Goal: Task Accomplishment & Management: Use online tool/utility

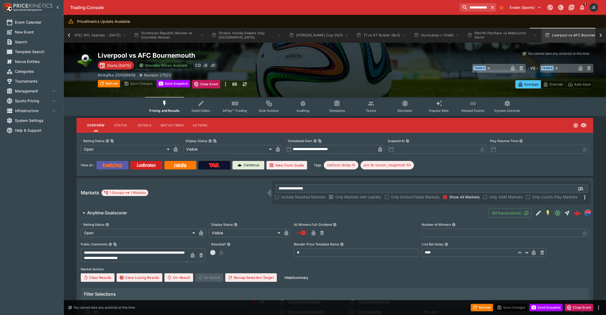
click at [113, 166] on img at bounding box center [112, 165] width 19 height 4
click at [505, 102] on icon "Event type filters" at bounding box center [507, 103] width 4 height 5
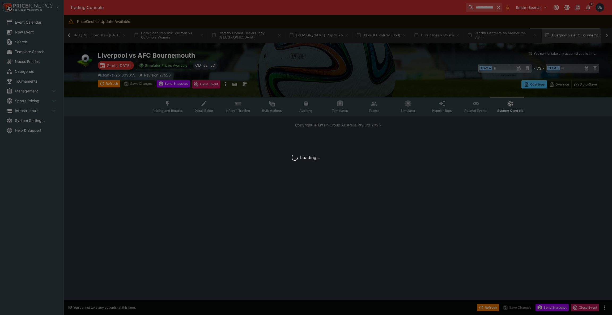
scroll to position [0, 341]
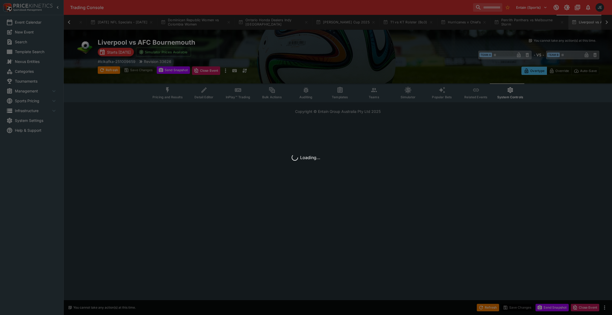
scroll to position [0, 340]
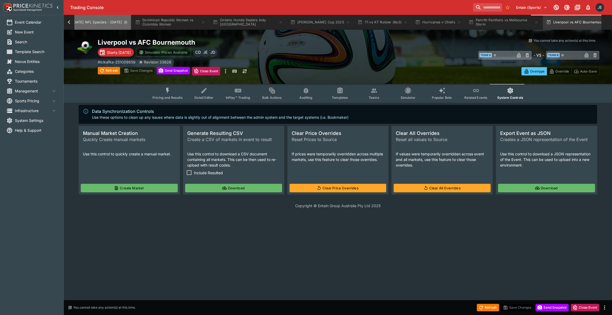
click at [123, 22] on icon "button" at bounding box center [125, 22] width 4 height 4
click at [127, 22] on icon "button" at bounding box center [128, 22] width 2 height 2
click at [119, 22] on icon "button" at bounding box center [119, 22] width 2 height 2
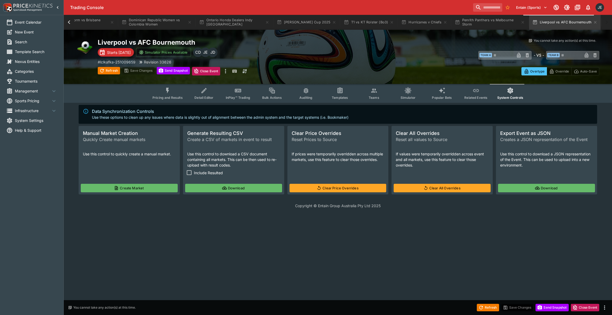
scroll to position [0, 130]
click at [119, 22] on icon "button" at bounding box center [119, 22] width 2 height 2
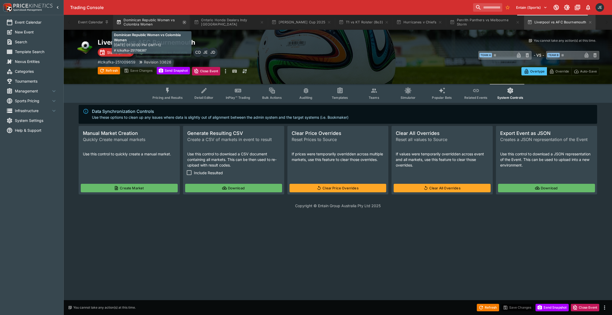
click at [183, 23] on icon "button" at bounding box center [184, 22] width 4 height 4
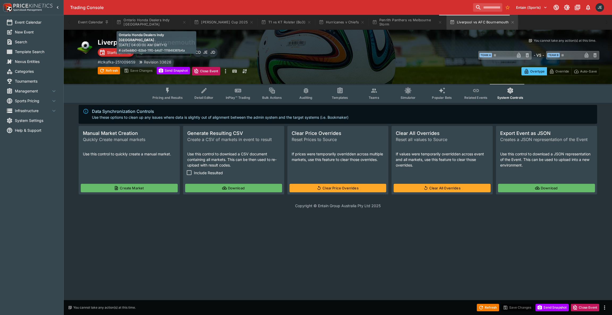
click at [183, 23] on icon "button" at bounding box center [184, 22] width 4 height 4
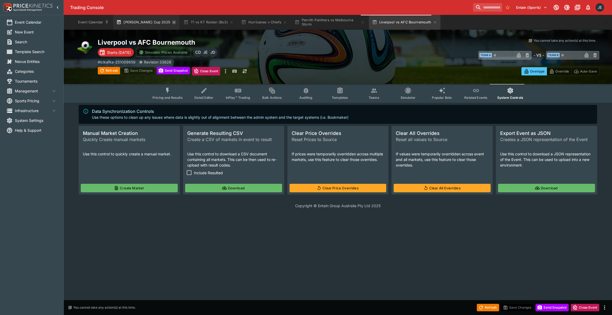
click at [172, 21] on icon "button" at bounding box center [174, 22] width 4 height 4
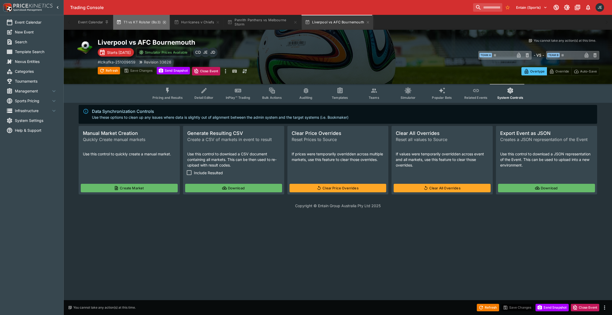
click at [162, 22] on icon "button" at bounding box center [164, 22] width 4 height 4
click at [159, 22] on icon "button" at bounding box center [160, 22] width 2 height 2
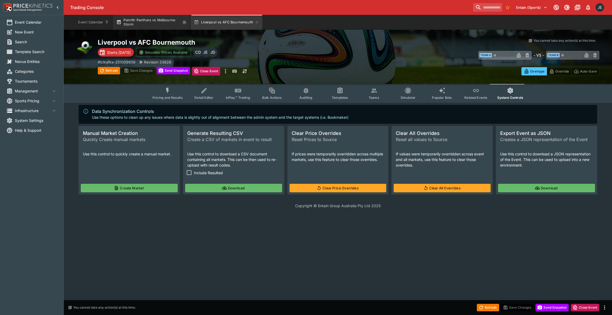
click at [183, 22] on icon "button" at bounding box center [184, 22] width 4 height 4
click at [130, 184] on button "Create Market" at bounding box center [129, 188] width 97 height 8
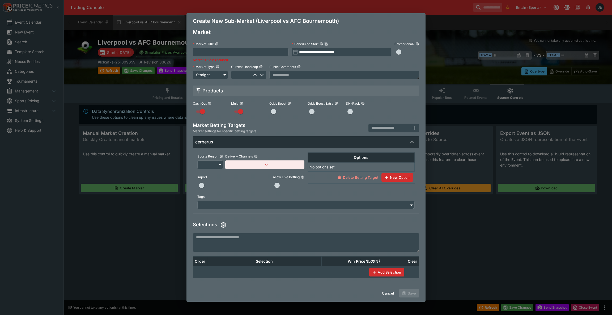
click at [207, 51] on input "text" at bounding box center [241, 52] width 96 height 8
type input "**********"
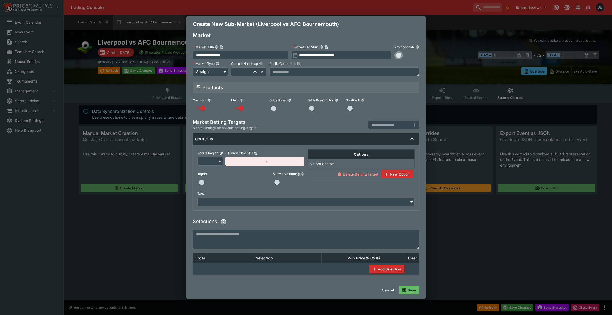
click at [398, 53] on span "button" at bounding box center [398, 55] width 5 height 5
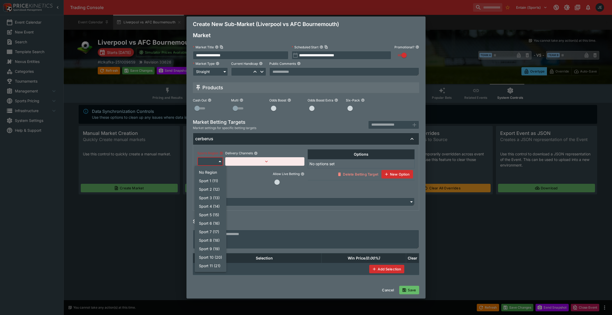
click at [220, 162] on body "Trading Console Entain (Sports) 1 JE Event Calendar New Event Search Template S…" at bounding box center [306, 107] width 612 height 215
click at [209, 239] on li "Sport 8 (18)" at bounding box center [211, 240] width 32 height 8
type input "**"
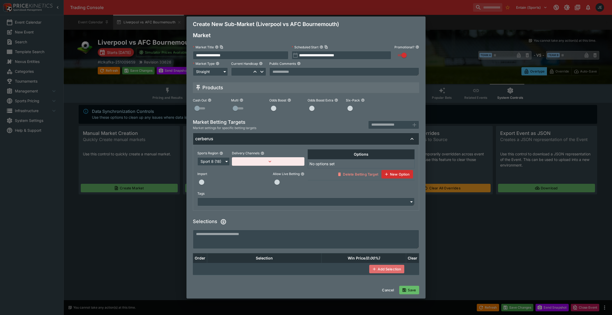
click at [379, 269] on button "Add Selection" at bounding box center [386, 269] width 35 height 8
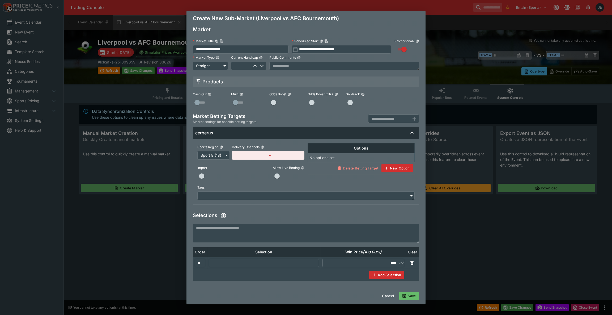
click at [265, 263] on input "text" at bounding box center [264, 263] width 110 height 8
paste input "**********"
type input "**********"
click at [392, 263] on input "****" at bounding box center [363, 263] width 68 height 8
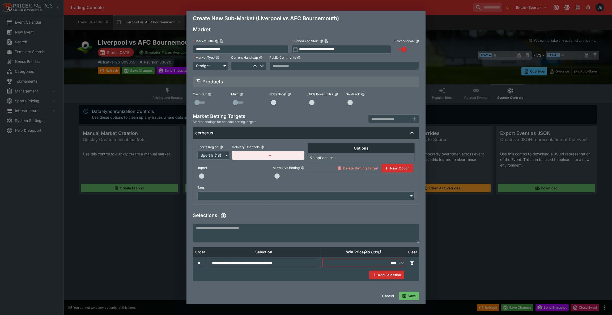
type input "****"
click at [278, 158] on button "button" at bounding box center [268, 155] width 72 height 8
click at [258, 166] on button "Add Target Brands" at bounding box center [254, 167] width 37 height 8
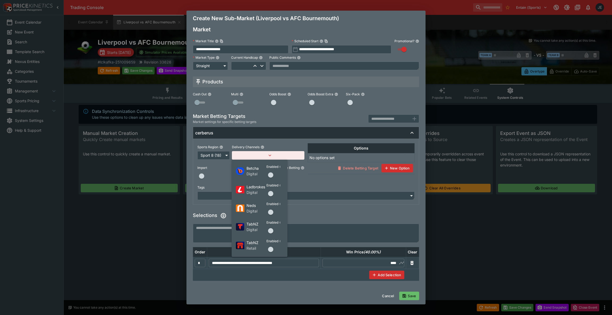
click at [272, 174] on span "button" at bounding box center [270, 174] width 5 height 5
click at [270, 193] on span "button" at bounding box center [270, 193] width 5 height 5
click at [269, 211] on span "button" at bounding box center [270, 211] width 5 height 5
click at [271, 230] on span "button" at bounding box center [270, 230] width 5 height 5
click at [270, 250] on span "button" at bounding box center [270, 249] width 5 height 5
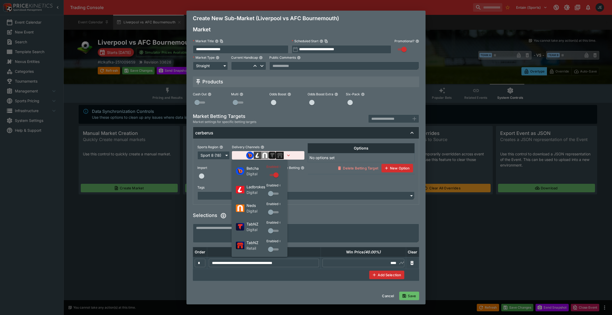
click at [409, 296] on div at bounding box center [306, 157] width 612 height 315
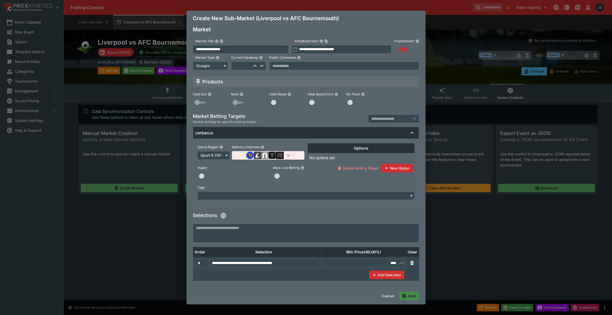
click at [409, 296] on button "Save" at bounding box center [409, 295] width 20 height 8
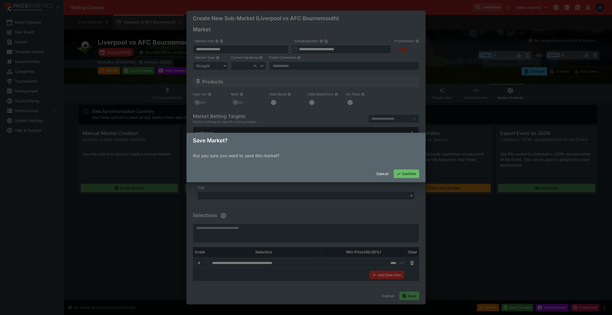
click at [407, 172] on button "Confirm" at bounding box center [405, 173] width 25 height 8
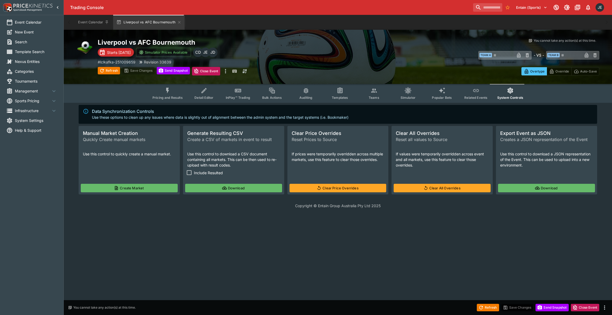
click at [167, 97] on span "Pricing and Results" at bounding box center [167, 98] width 30 height 4
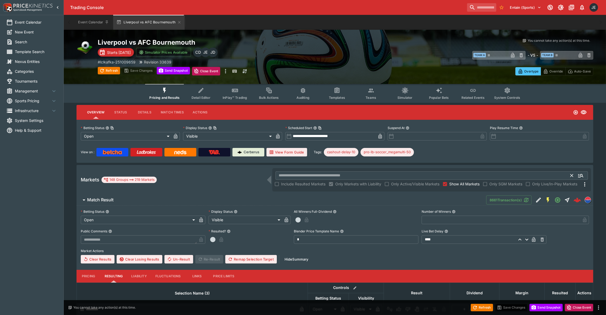
click at [302, 175] on input "text" at bounding box center [422, 175] width 295 height 8
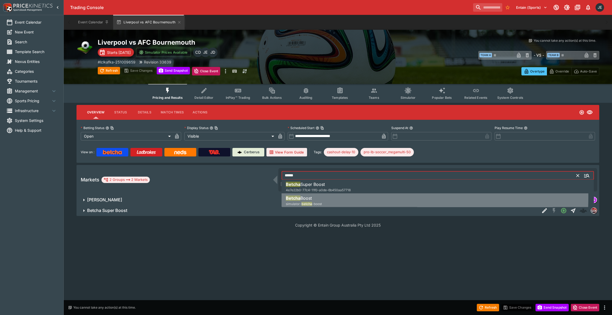
click at [308, 197] on span "Boost" at bounding box center [305, 197] width 11 height 5
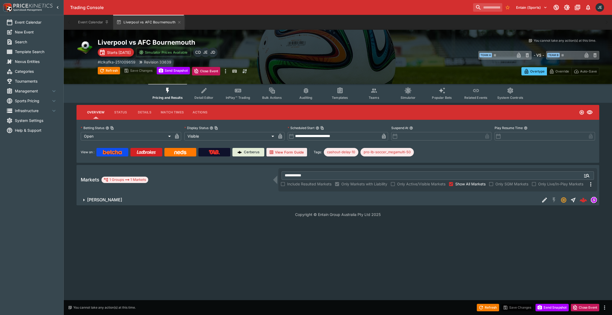
click at [324, 197] on span "Betcha Boost" at bounding box center [311, 200] width 448 height 6
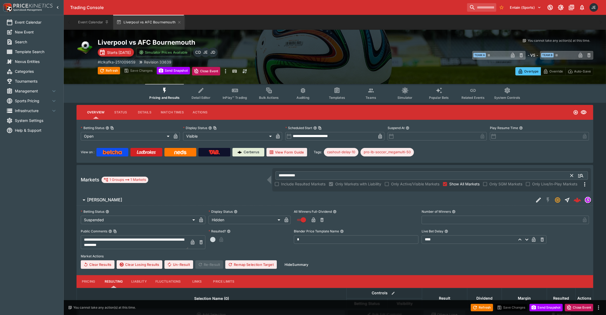
click at [300, 177] on input "**********" at bounding box center [422, 175] width 295 height 8
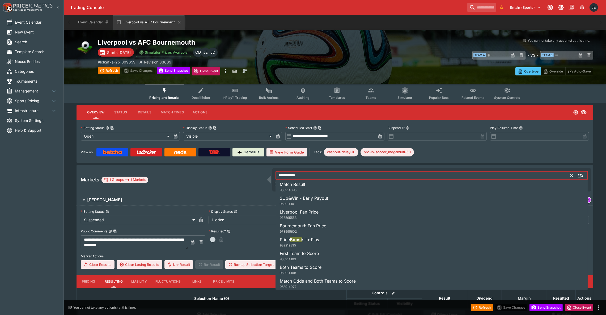
click at [300, 177] on input "**********" at bounding box center [422, 175] width 295 height 8
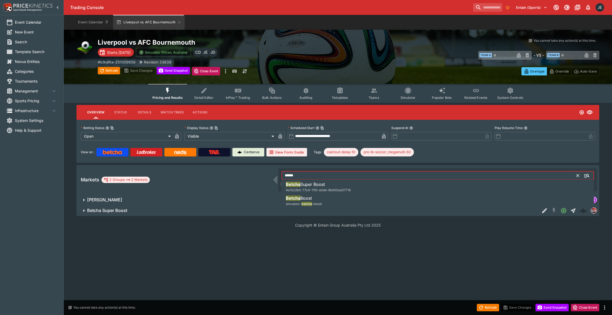
click at [307, 189] on span "4e7e22b0-77c4-11f0-a0de-6b450aa57718" at bounding box center [318, 190] width 65 height 4
type input "**********"
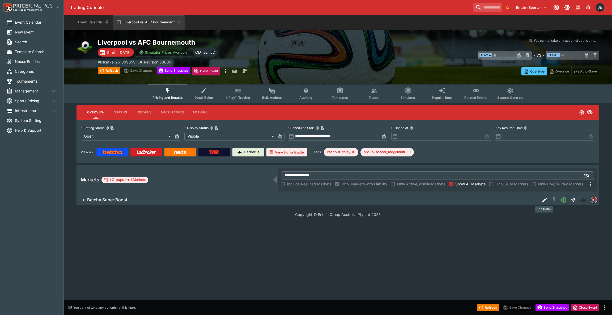
click at [540, 201] on button "Edit Detail" at bounding box center [544, 200] width 10 height 10
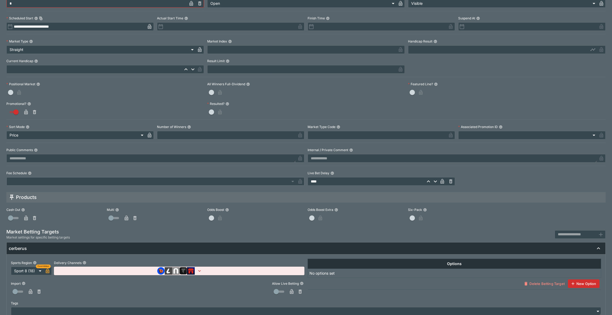
scroll to position [131, 0]
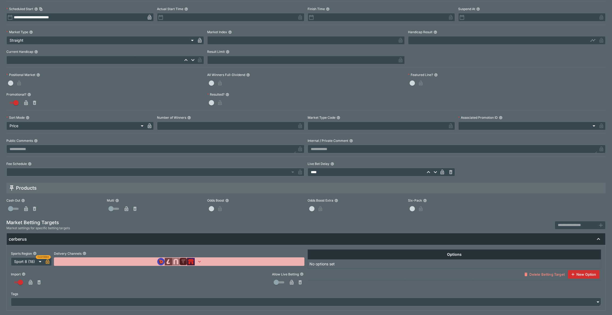
click at [197, 261] on icon "button" at bounding box center [199, 261] width 5 height 5
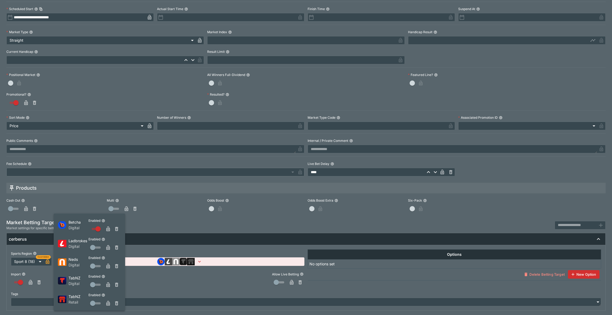
click at [194, 289] on div at bounding box center [306, 157] width 612 height 315
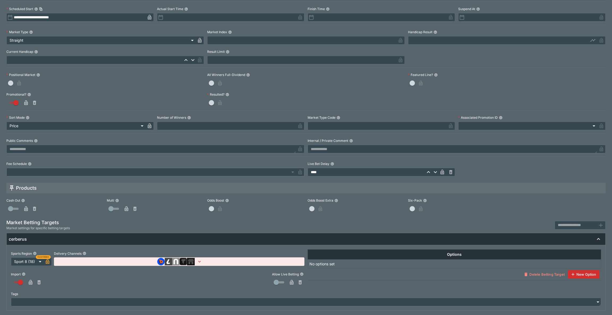
click at [191, 263] on img "button" at bounding box center [191, 261] width 8 height 7
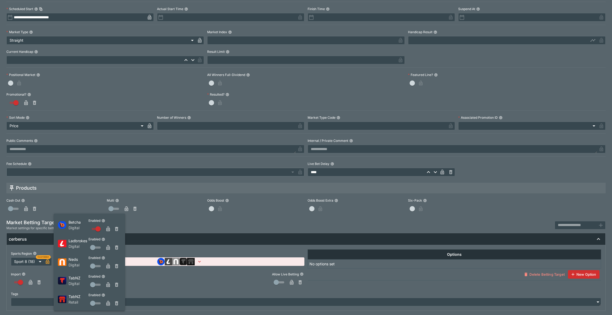
click at [187, 288] on div at bounding box center [306, 157] width 612 height 315
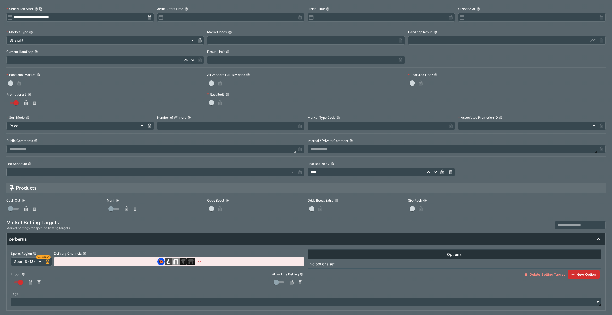
click at [188, 281] on div "Import Allow Live Betting" at bounding box center [157, 276] width 293 height 21
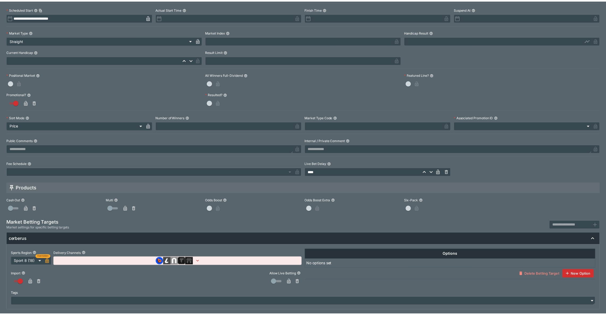
scroll to position [0, 0]
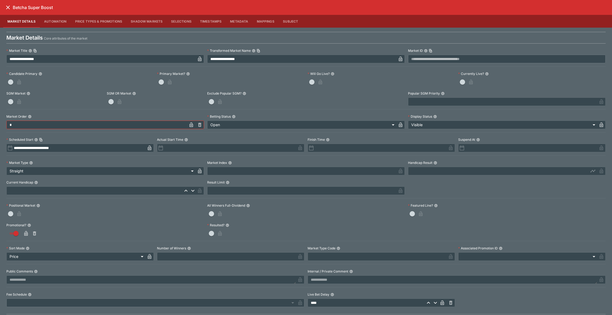
click at [7, 7] on icon "close" at bounding box center [8, 7] width 6 height 6
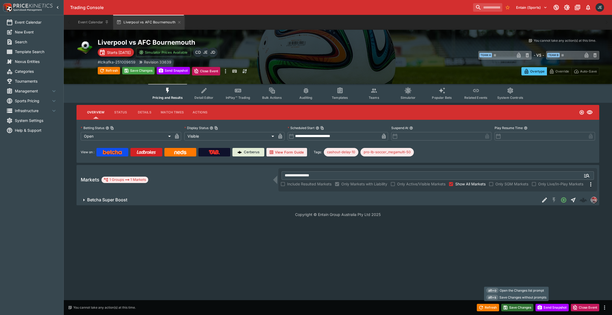
click at [515, 308] on button "Save Changes" at bounding box center [517, 307] width 32 height 7
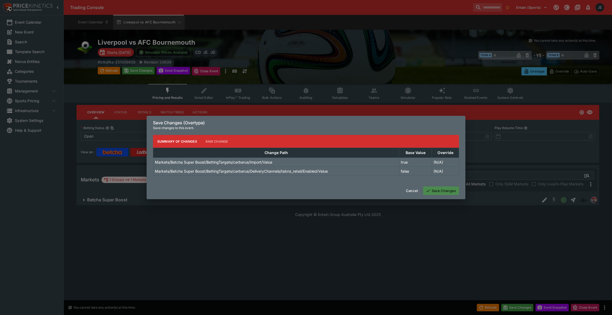
click at [444, 190] on button "Save Changes" at bounding box center [441, 190] width 36 height 8
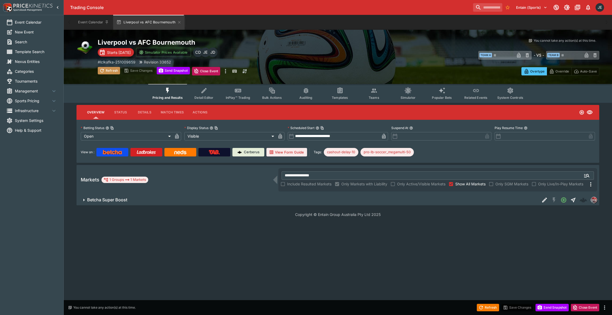
click at [110, 69] on button "Refresh" at bounding box center [109, 70] width 22 height 7
click at [133, 199] on span "Betcha Super Boost" at bounding box center [311, 200] width 448 height 6
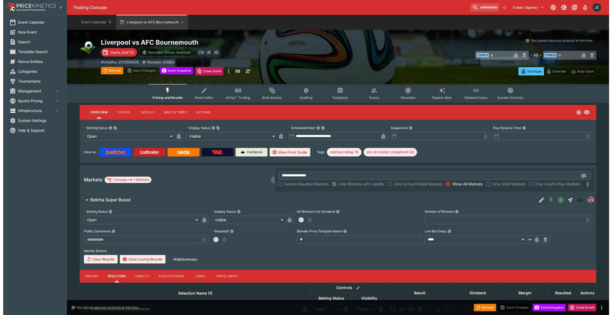
scroll to position [30, 0]
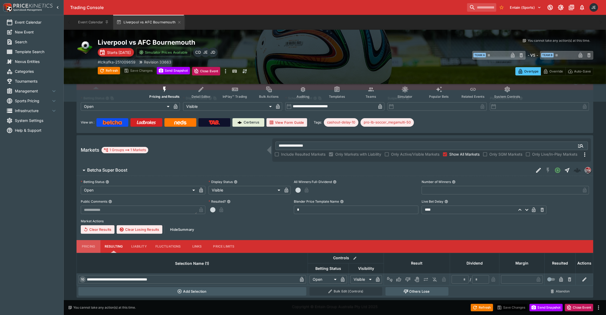
click at [85, 245] on button "Pricing" at bounding box center [88, 246] width 24 height 13
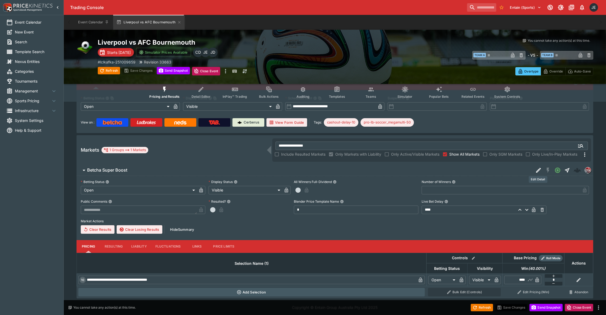
click at [537, 168] on icon "Edit Detail" at bounding box center [538, 170] width 6 height 6
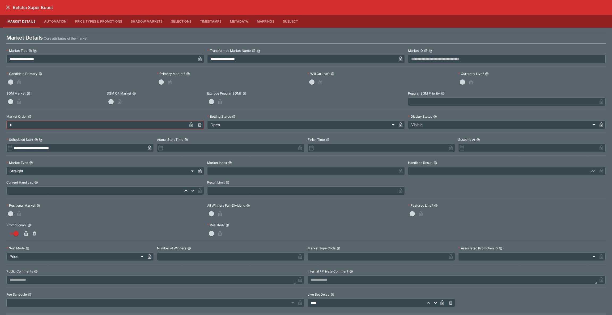
scroll to position [131, 0]
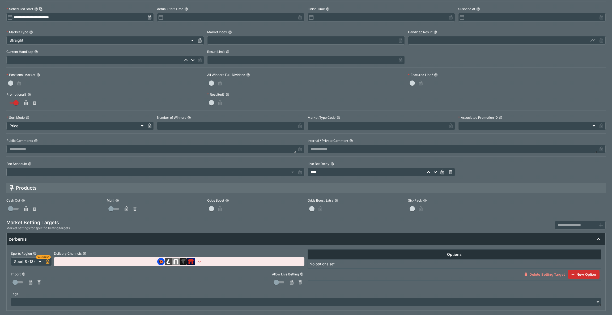
click at [197, 261] on icon "button" at bounding box center [199, 261] width 5 height 5
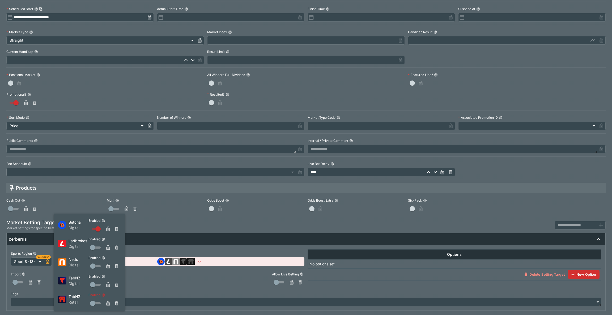
click at [109, 305] on icon "button" at bounding box center [108, 304] width 3 height 2
click at [547, 294] on div at bounding box center [306, 157] width 612 height 315
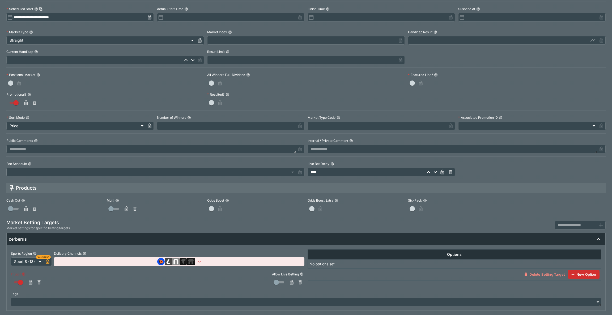
click at [28, 281] on icon "button" at bounding box center [30, 282] width 5 height 5
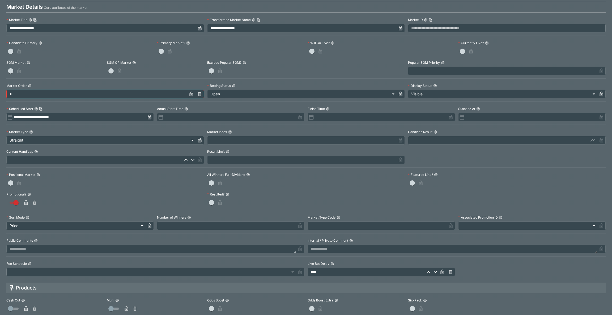
scroll to position [0, 0]
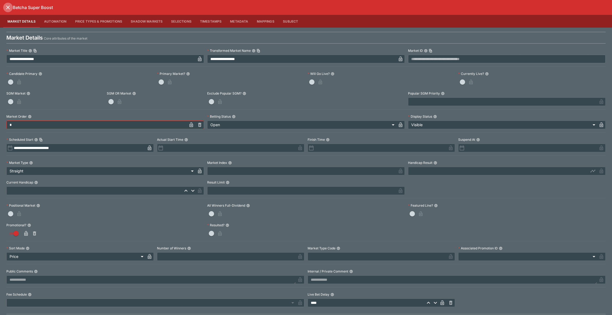
click at [6, 6] on icon "close" at bounding box center [8, 7] width 6 height 6
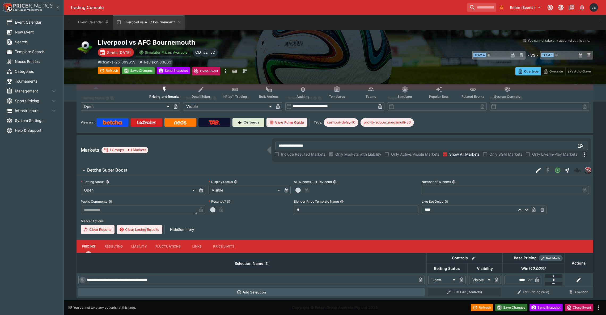
click at [510, 307] on button "Save Changes" at bounding box center [511, 307] width 32 height 7
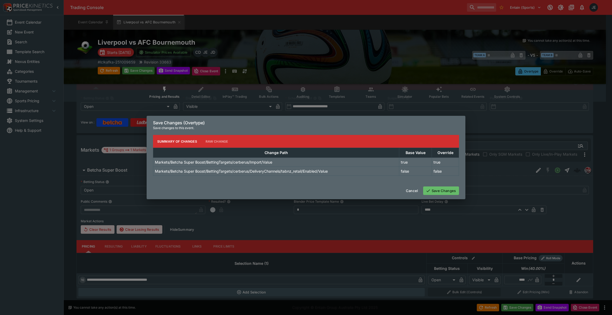
click at [442, 192] on button "Save Changes" at bounding box center [441, 190] width 36 height 8
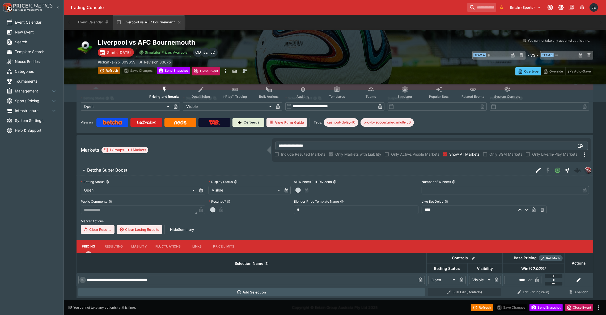
click at [112, 71] on button "Refresh" at bounding box center [109, 70] width 22 height 7
click at [536, 172] on icon "Edit Detail" at bounding box center [538, 170] width 6 height 6
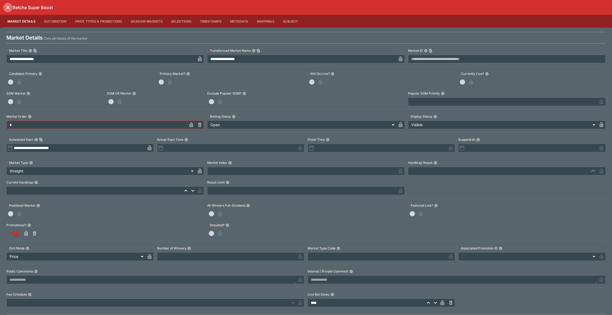
click at [9, 7] on icon "close" at bounding box center [8, 7] width 6 height 6
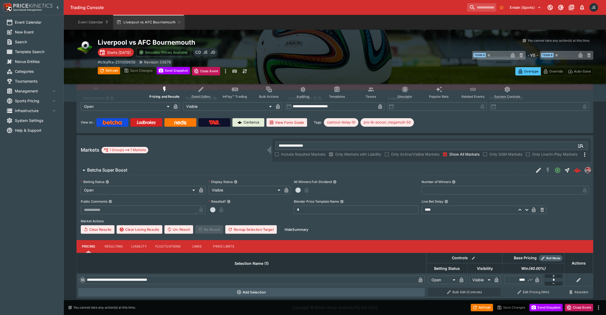
click at [114, 121] on img at bounding box center [112, 122] width 19 height 4
click at [535, 170] on icon "Edit Detail" at bounding box center [538, 170] width 6 height 6
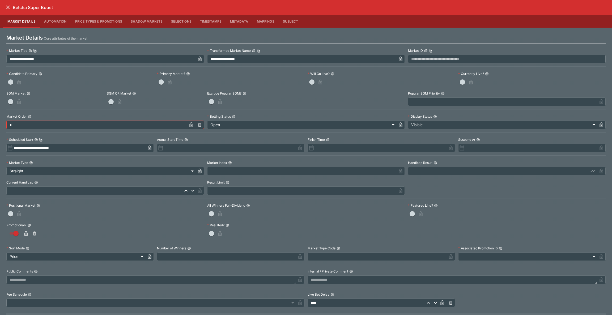
scroll to position [22, 0]
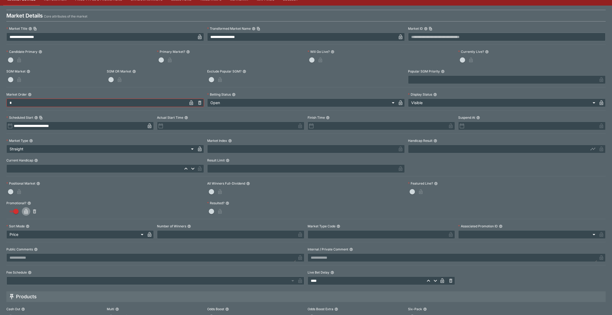
click at [26, 214] on icon "button" at bounding box center [25, 211] width 5 height 5
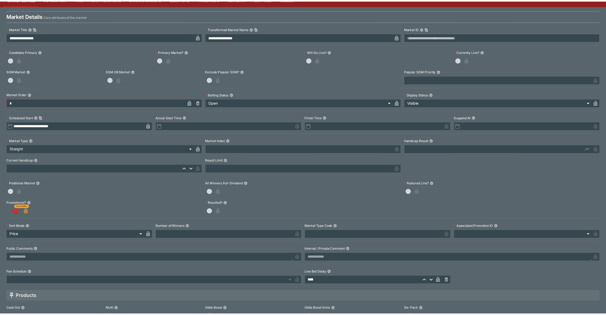
scroll to position [0, 0]
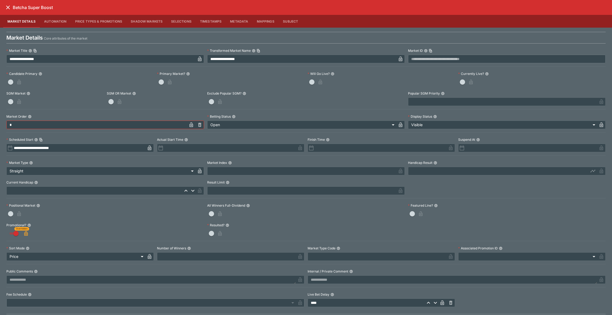
click at [7, 8] on icon "close" at bounding box center [8, 7] width 6 height 6
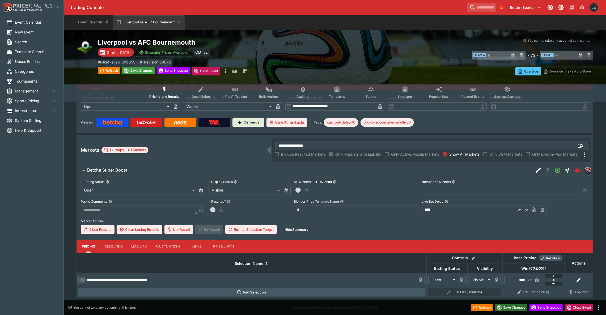
click at [512, 308] on button "Save Changes" at bounding box center [511, 307] width 32 height 7
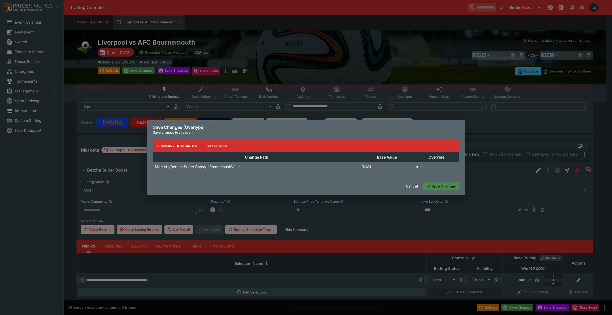
click at [440, 184] on button "Save Changes" at bounding box center [441, 186] width 36 height 8
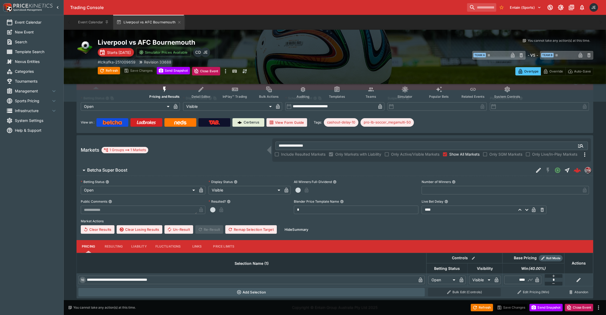
click at [115, 123] on img at bounding box center [112, 122] width 19 height 4
click at [142, 120] on img at bounding box center [145, 122] width 19 height 4
click at [188, 123] on link at bounding box center [180, 122] width 32 height 8
click at [221, 119] on link at bounding box center [214, 122] width 32 height 8
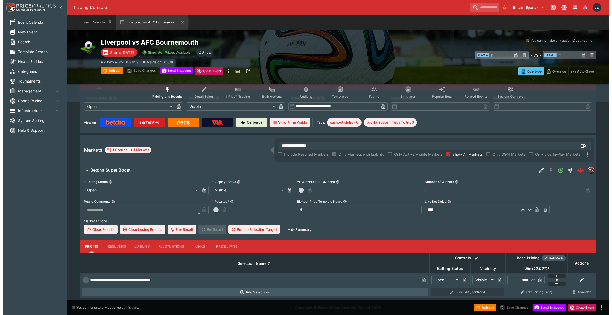
scroll to position [31, 0]
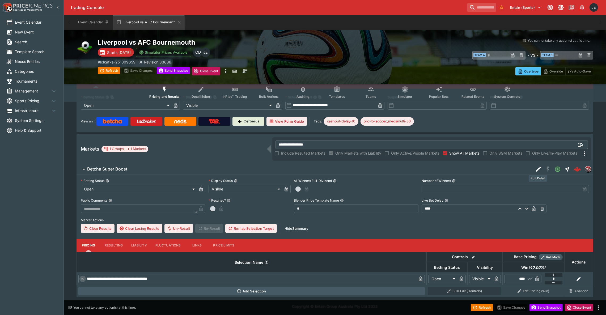
click at [536, 167] on icon "Edit Detail" at bounding box center [538, 169] width 6 height 6
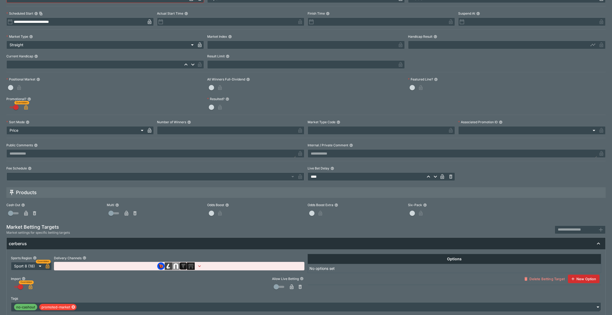
scroll to position [132, 0]
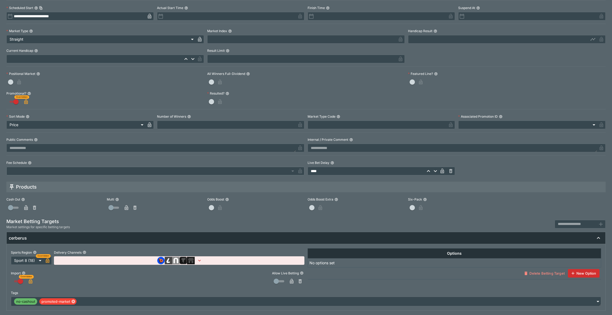
click at [591, 298] on body "**********" at bounding box center [306, 142] width 612 height 346
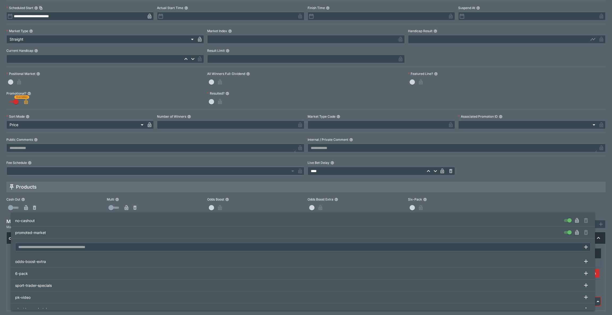
click at [574, 233] on icon "button" at bounding box center [576, 232] width 5 height 5
type input "**********"
drag, startPoint x: 608, startPoint y: 144, endPoint x: 608, endPoint y: 21, distance: 123.7
click at [608, 21] on div at bounding box center [306, 157] width 612 height 315
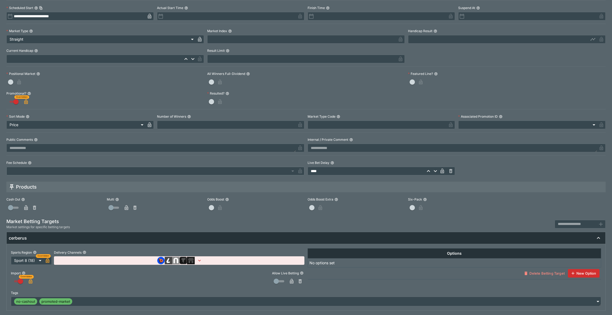
scroll to position [0, 0]
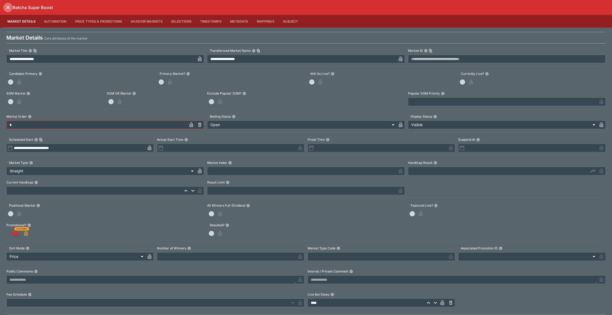
click at [9, 8] on icon "close" at bounding box center [8, 8] width 4 height 4
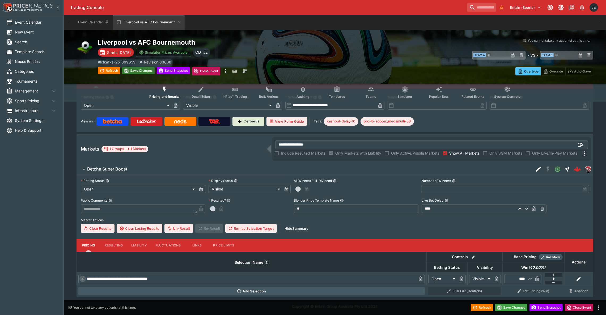
click at [133, 72] on button "Save Changes" at bounding box center [138, 70] width 32 height 7
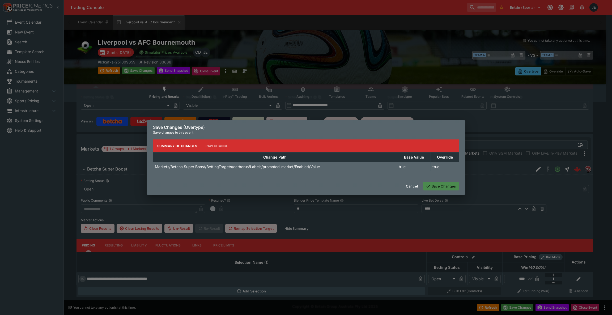
click at [435, 185] on button "Save Changes" at bounding box center [441, 186] width 36 height 8
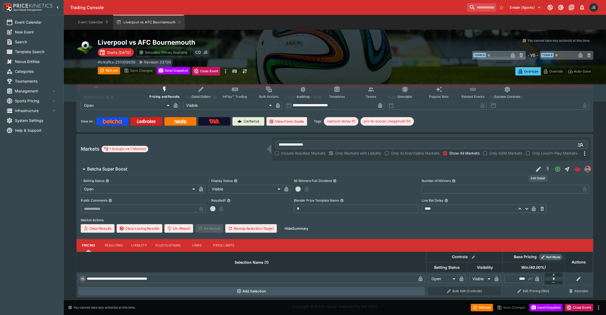
click at [535, 170] on icon "Edit Detail" at bounding box center [538, 169] width 6 height 6
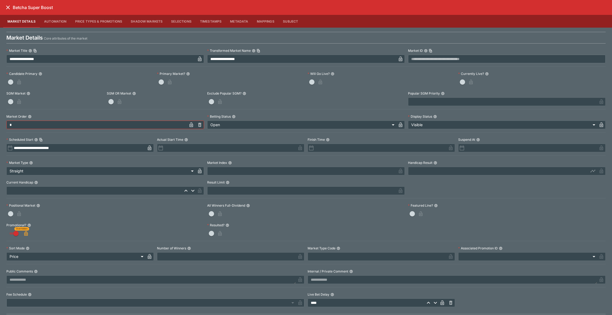
click at [6, 6] on icon "close" at bounding box center [8, 7] width 6 height 6
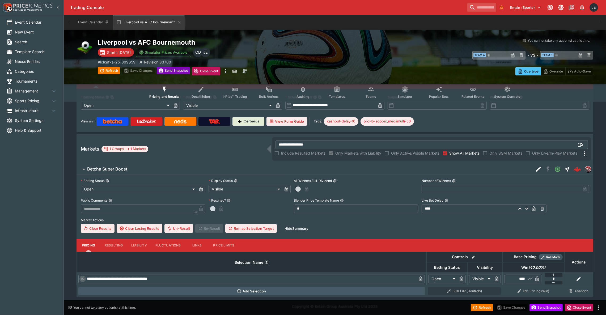
click at [172, 71] on button "Send Snapshot" at bounding box center [173, 70] width 33 height 7
click at [110, 119] on img at bounding box center [112, 121] width 19 height 4
